Goal: Find specific page/section: Find specific page/section

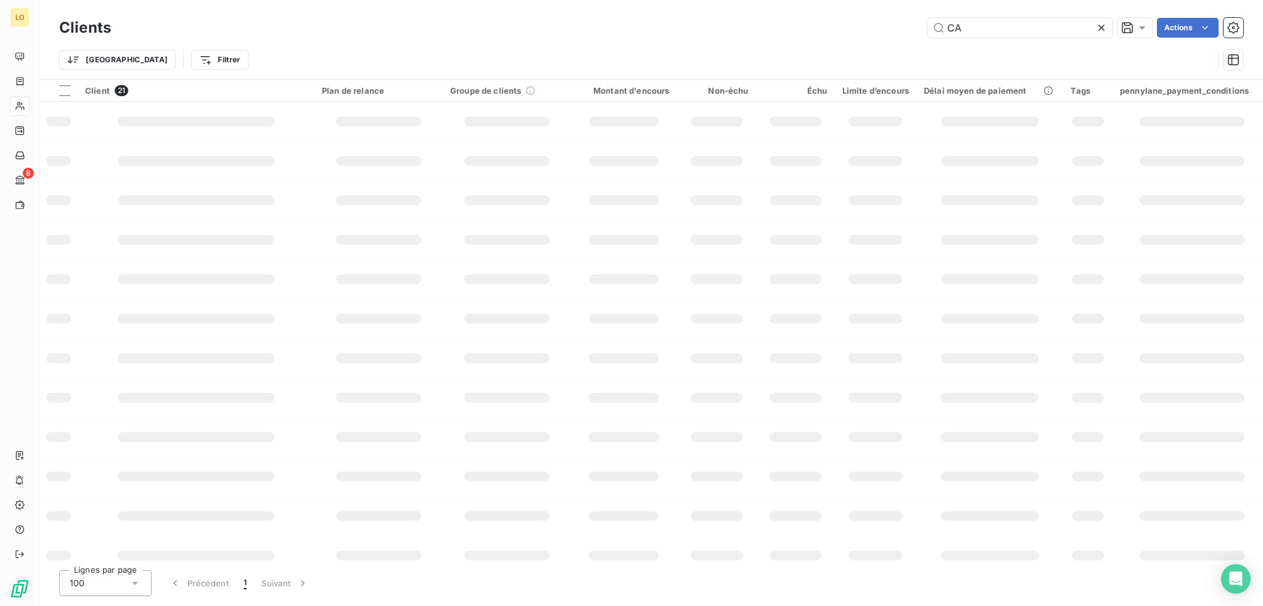
type input "C"
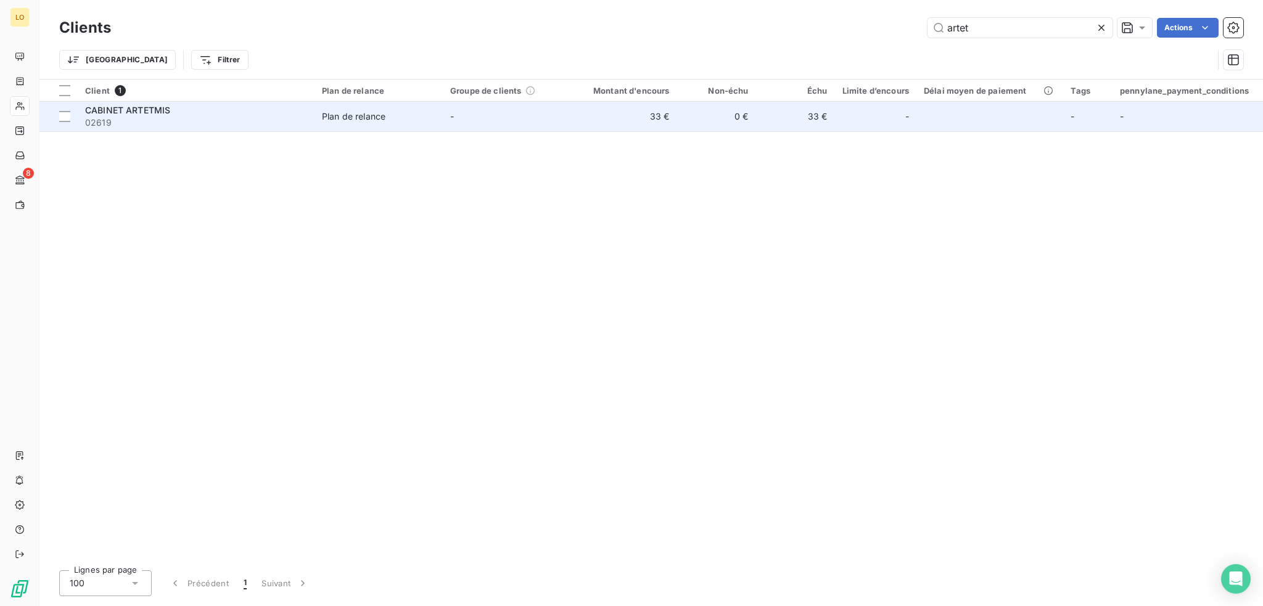
type input "artet"
click at [241, 123] on span "02619" at bounding box center [196, 123] width 222 height 12
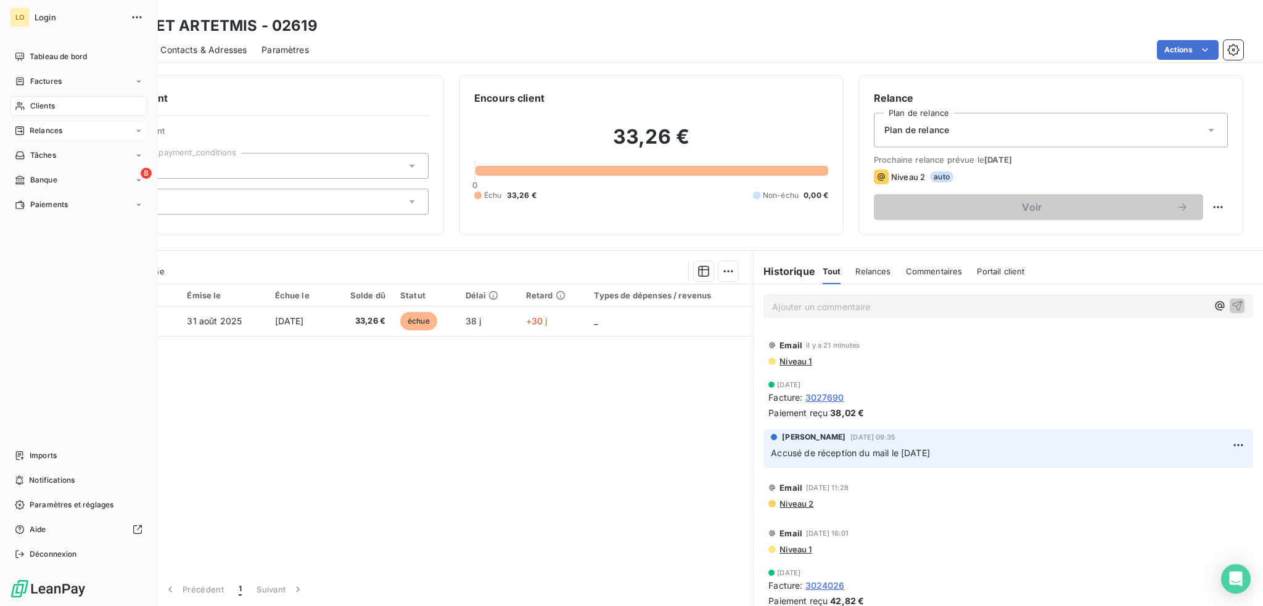
click at [46, 128] on span "Relances" at bounding box center [46, 130] width 33 height 11
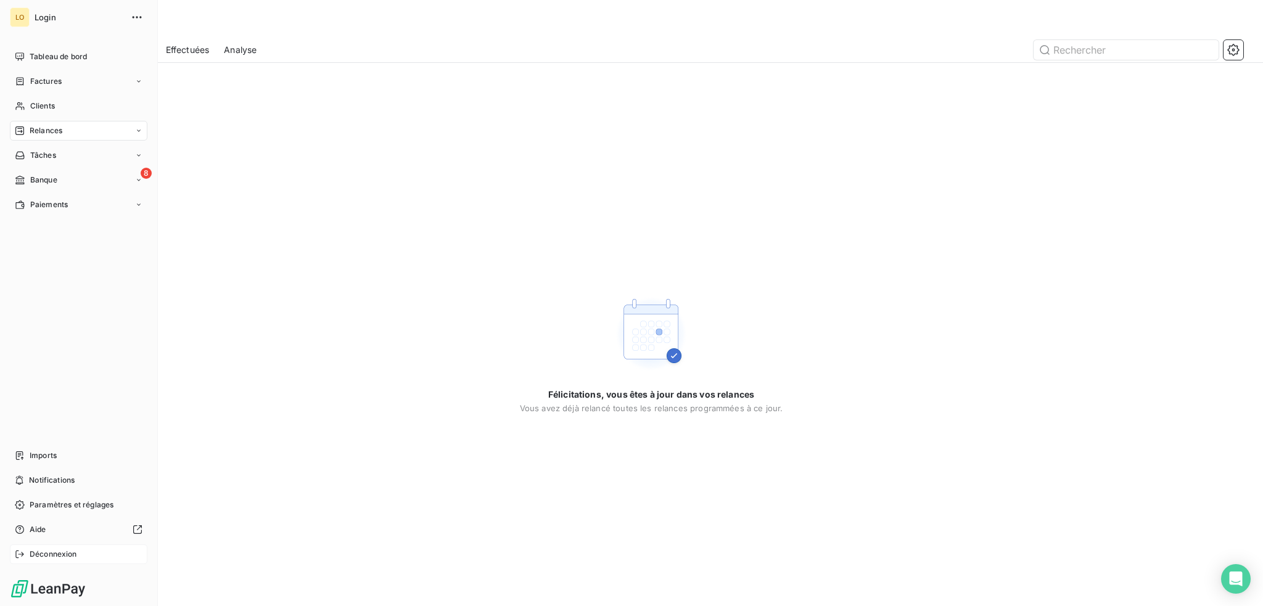
click at [64, 556] on span "Déconnexion" at bounding box center [53, 554] width 47 height 11
